Goal: Use online tool/utility: Utilize a website feature to perform a specific function

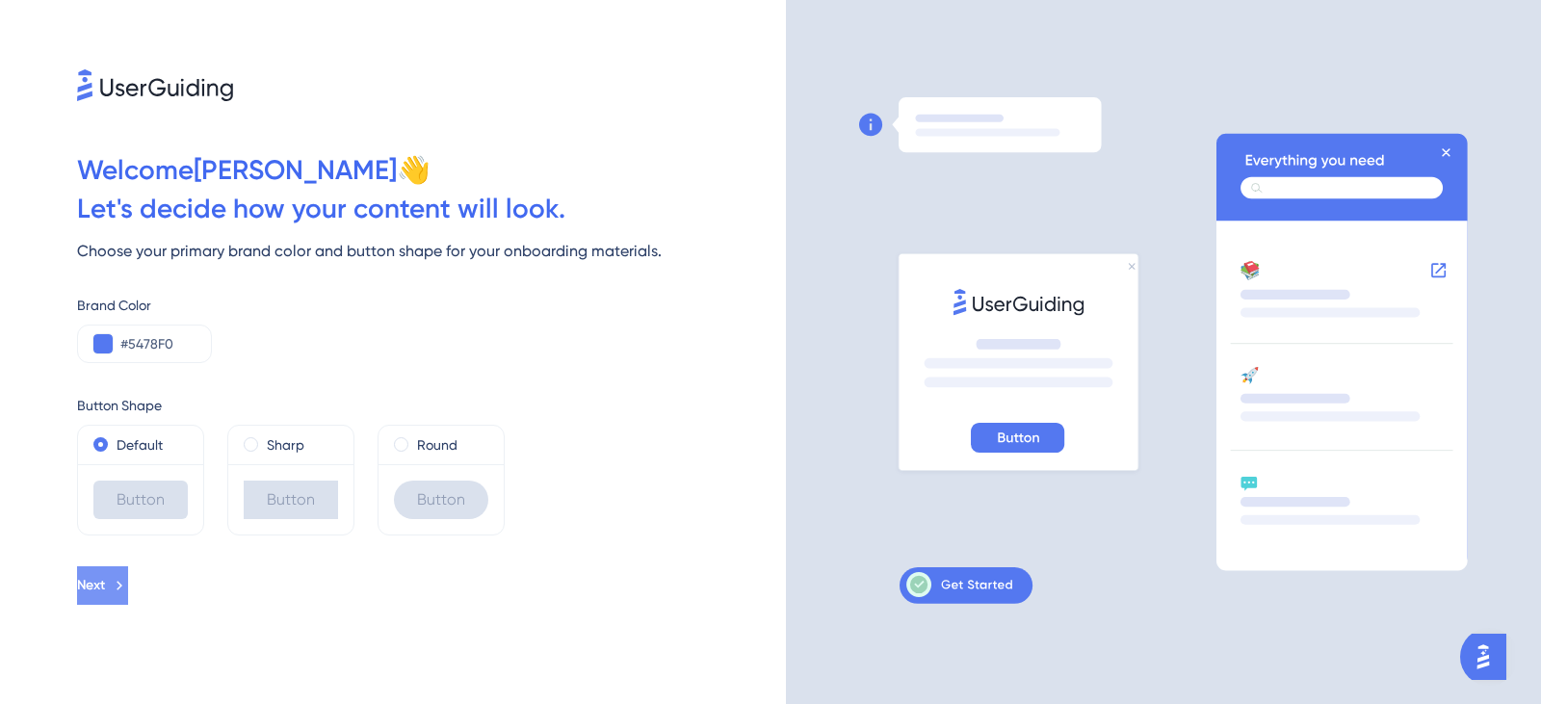
click at [128, 593] on icon at bounding box center [119, 585] width 17 height 17
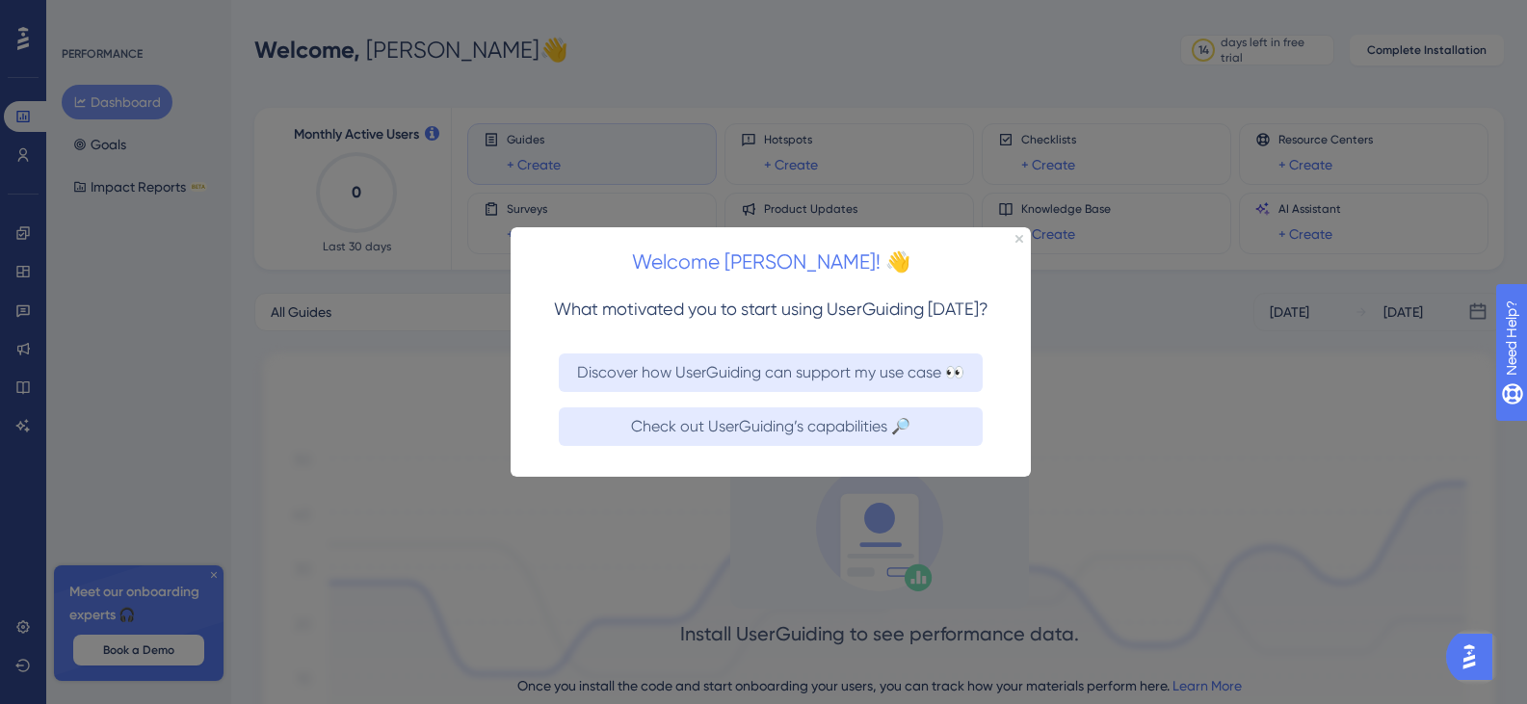
click at [639, 514] on div at bounding box center [763, 352] width 1527 height 704
click at [640, 516] on div at bounding box center [763, 352] width 1527 height 704
click at [195, 418] on div at bounding box center [763, 352] width 1527 height 704
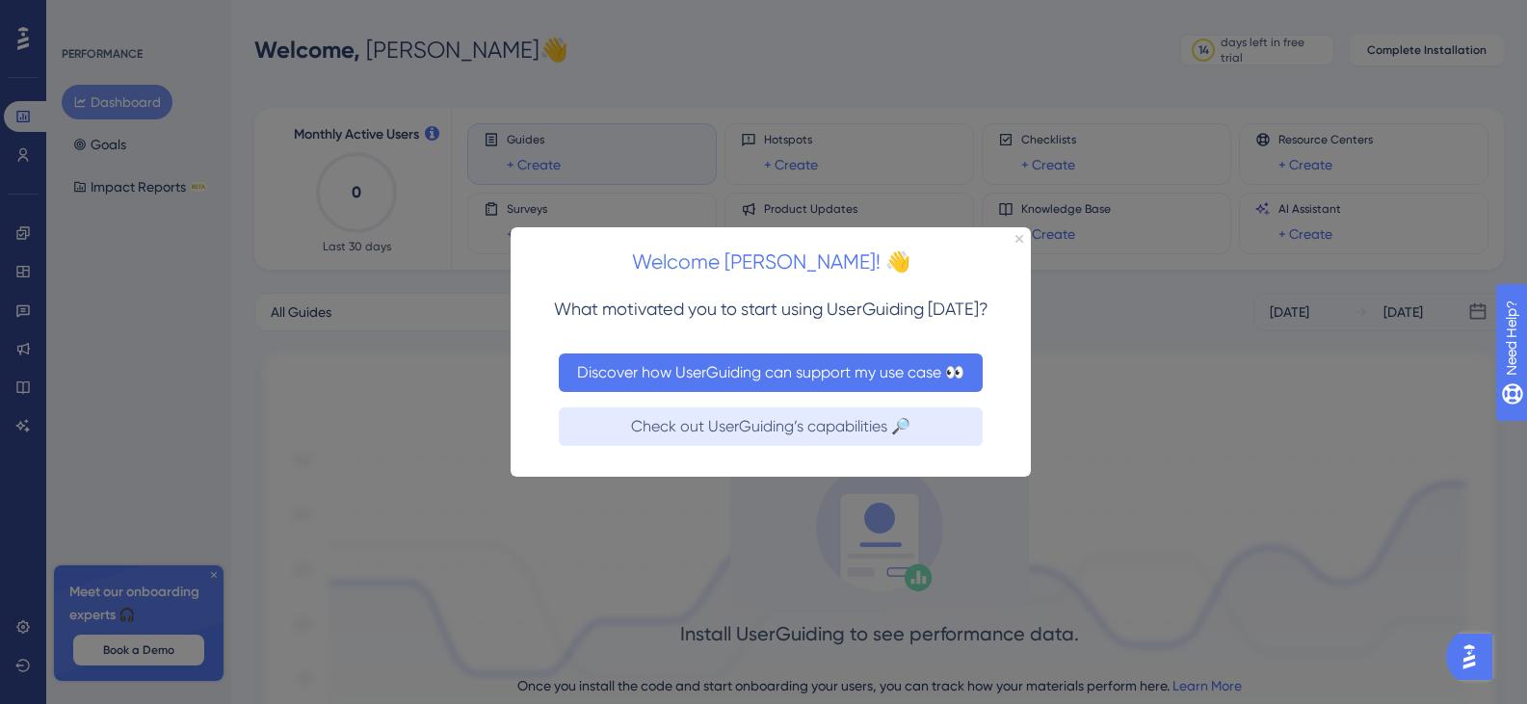
click at [593, 375] on button "Discover how UserGuiding can support my use case 👀" at bounding box center [771, 372] width 424 height 39
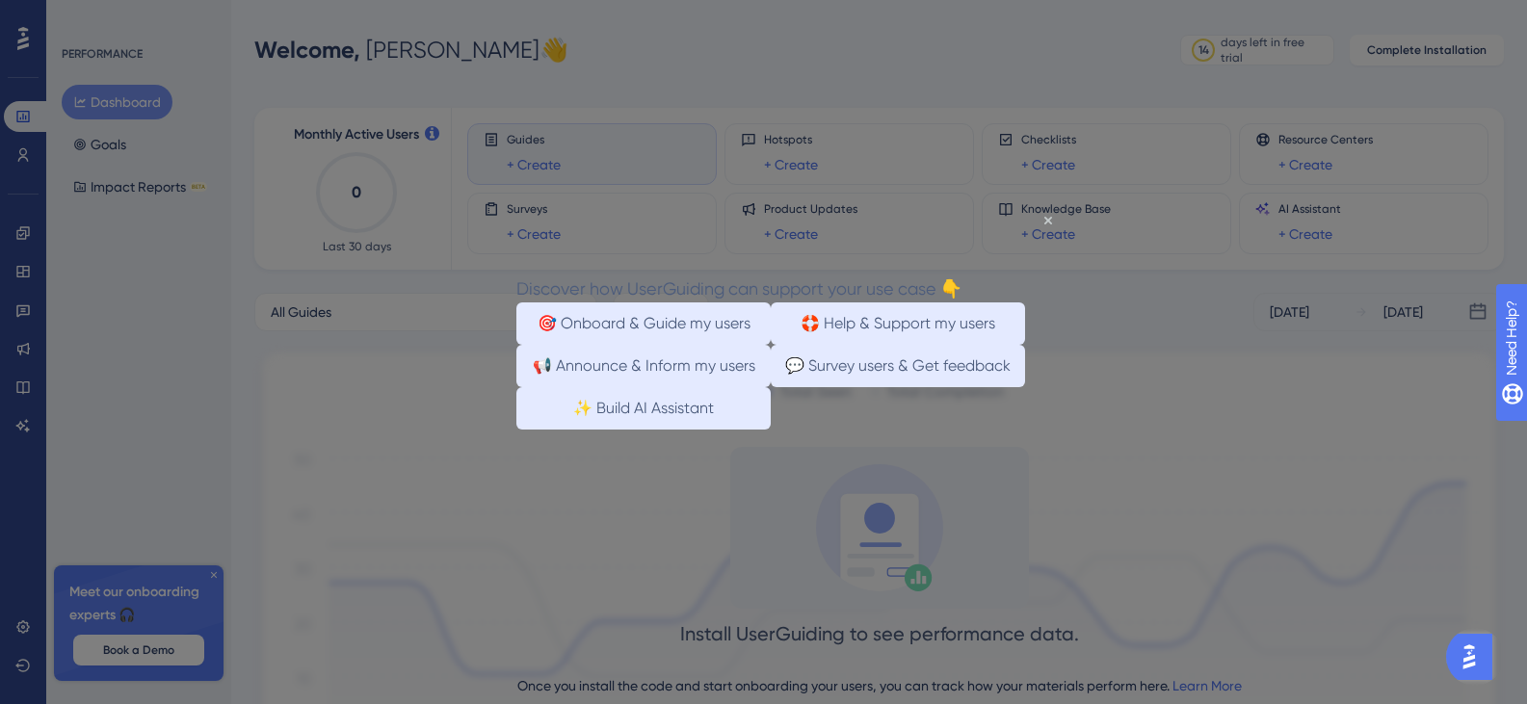
click at [1155, 516] on div at bounding box center [763, 352] width 1527 height 704
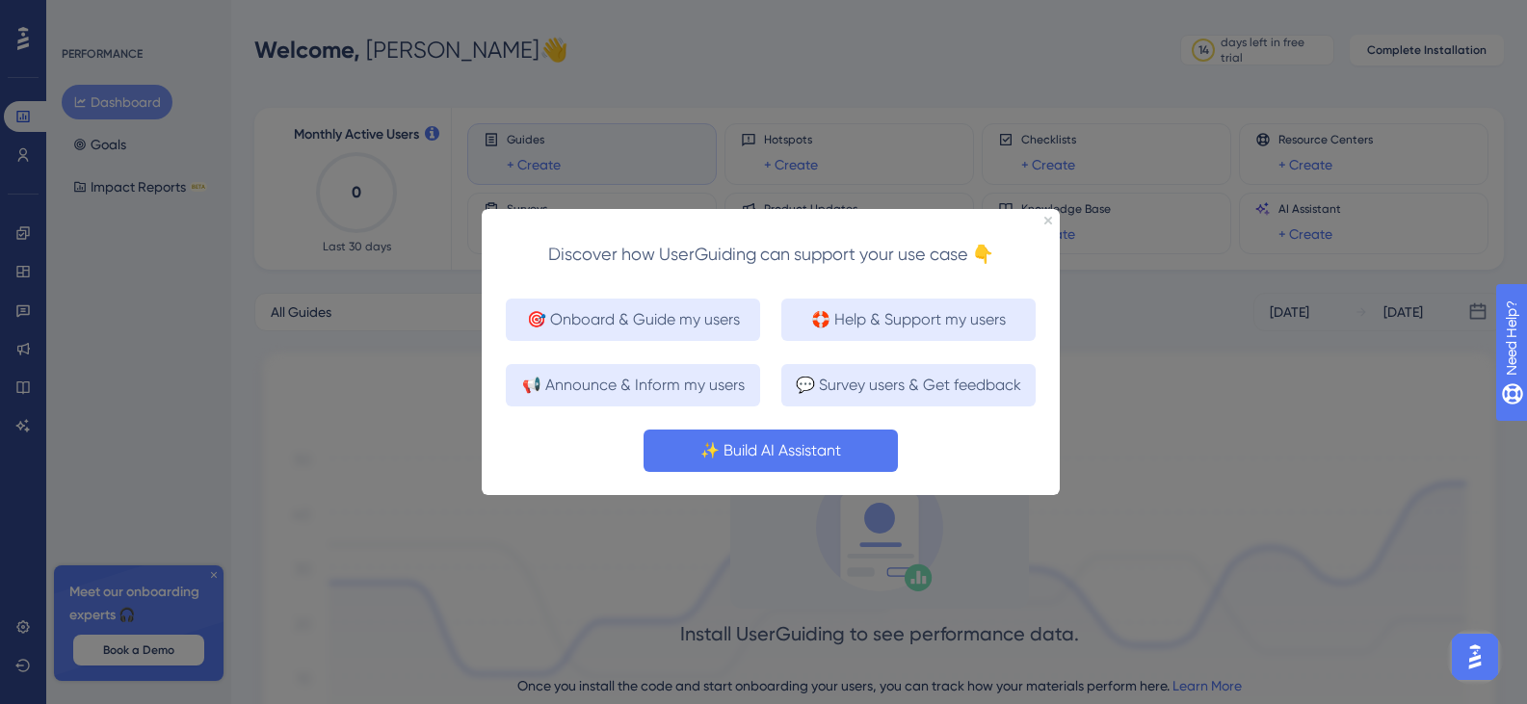
click at [765, 460] on button "✨ Build AI Assistant" at bounding box center [770, 450] width 254 height 42
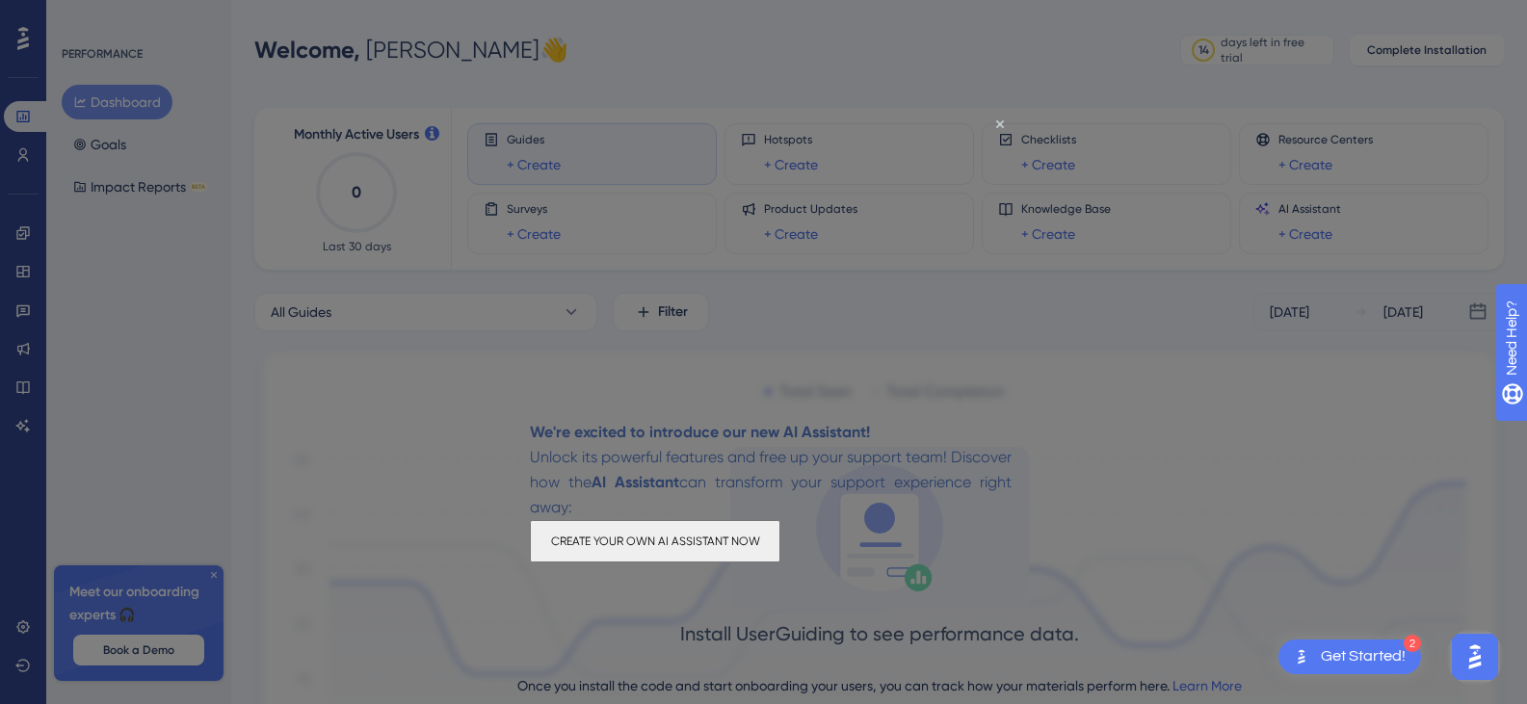
click at [735, 553] on button "CREATE YOUR OWN AI ASSISTANT NOW" at bounding box center [655, 541] width 250 height 42
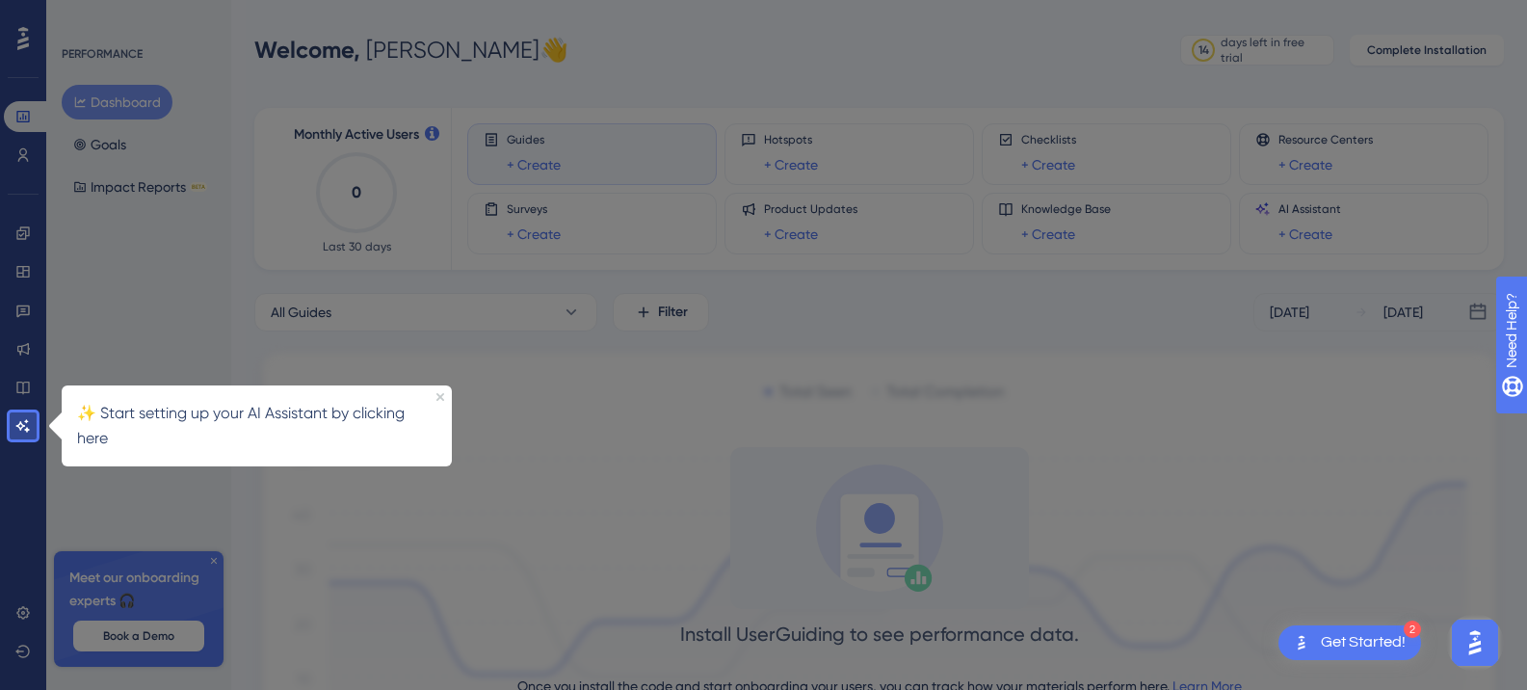
click at [587, 569] on div "Install UserGuiding to see performance data. Once you install the code and star…" at bounding box center [878, 603] width 1249 height 312
click at [90, 108] on button "Dashboard" at bounding box center [117, 102] width 111 height 35
click at [85, 102] on icon at bounding box center [79, 101] width 13 height 13
click at [24, 40] on icon at bounding box center [23, 38] width 12 height 23
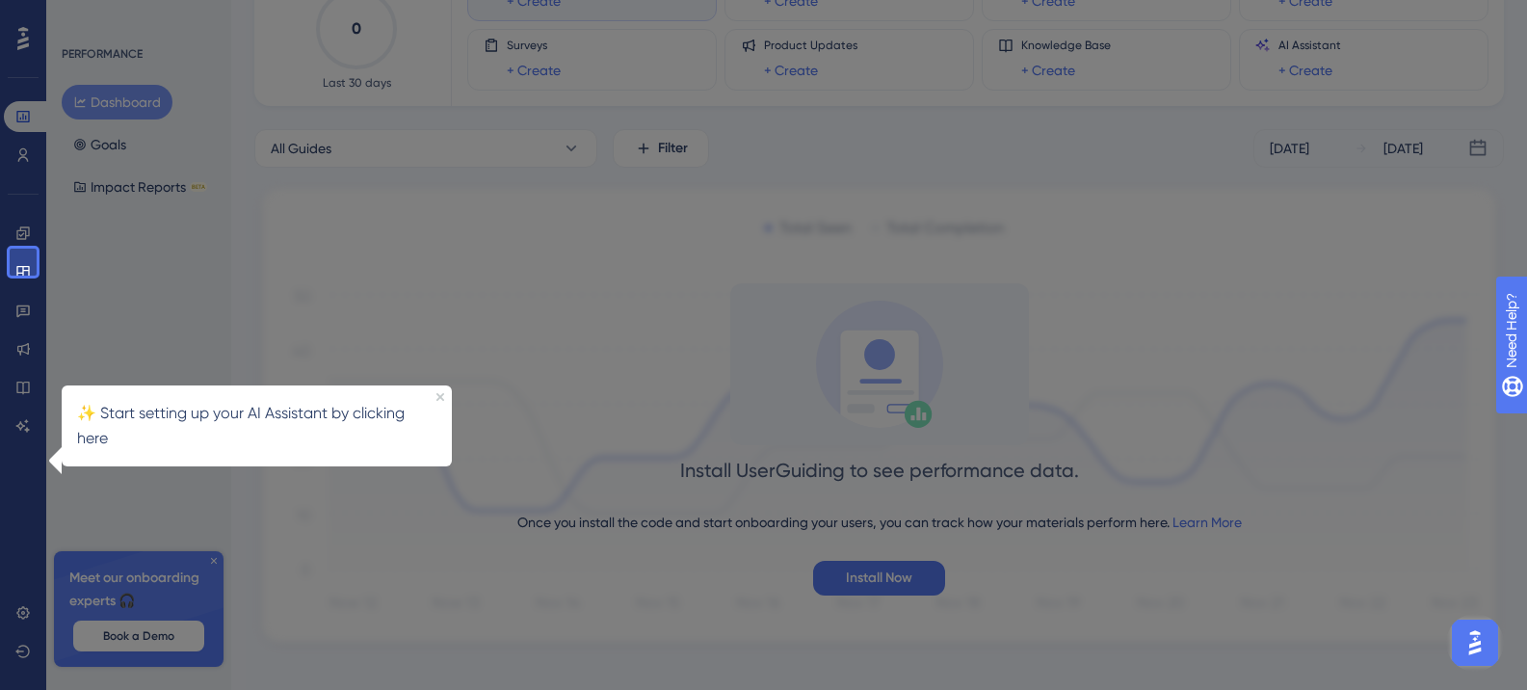
scroll to position [188, 0]
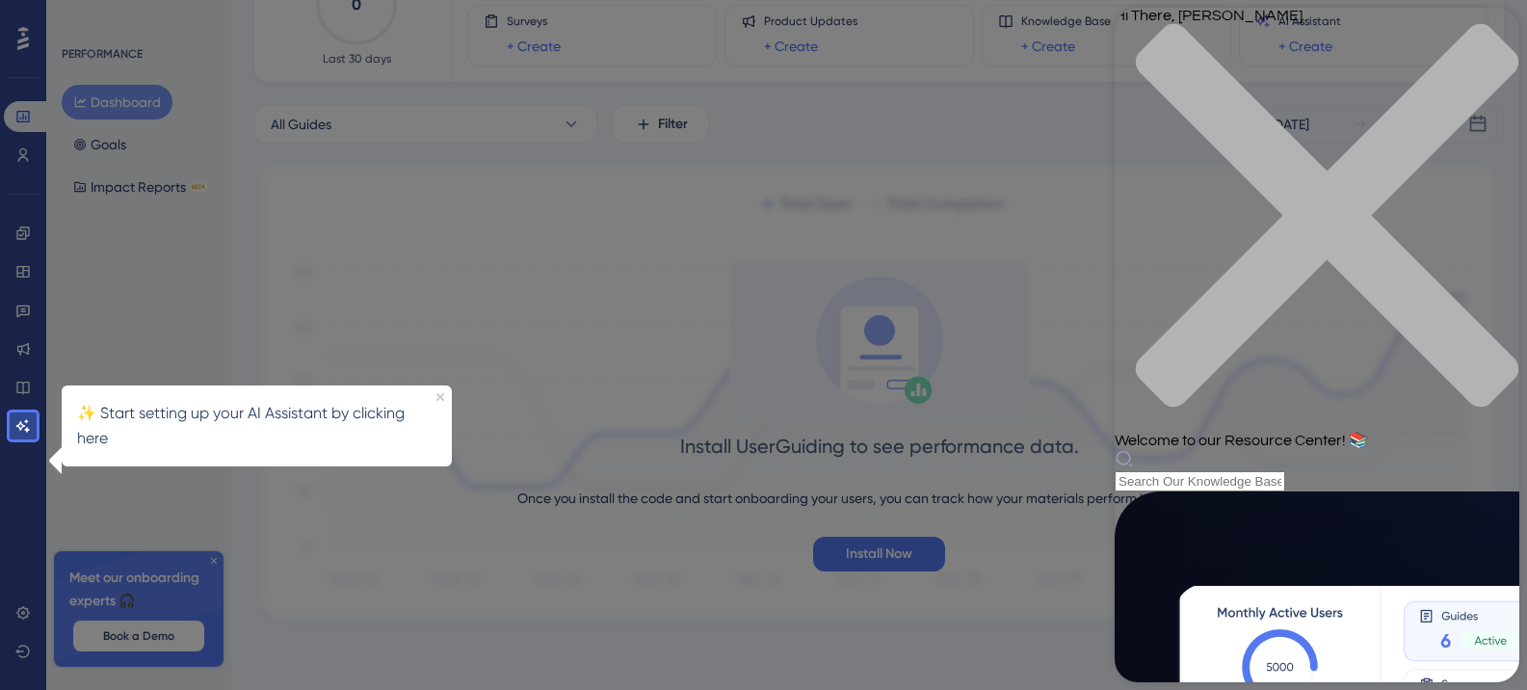
click at [905, 394] on circle at bounding box center [916, 390] width 27 height 27
